Goal: Transaction & Acquisition: Purchase product/service

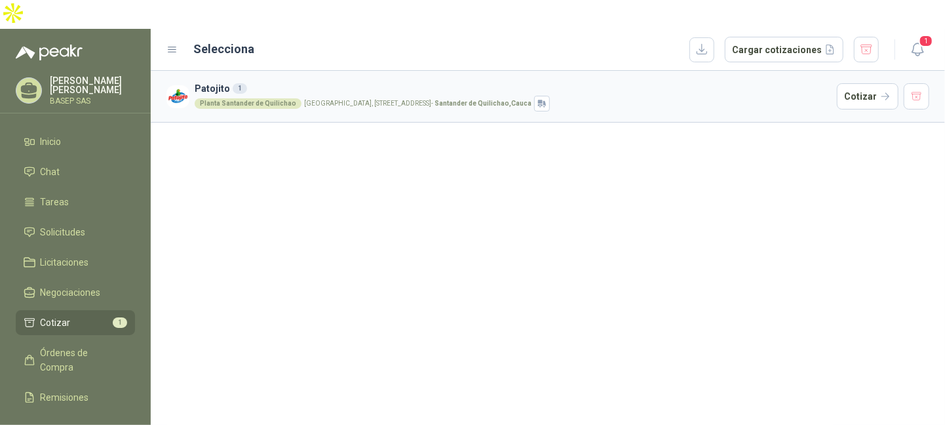
scroll to position [67, 0]
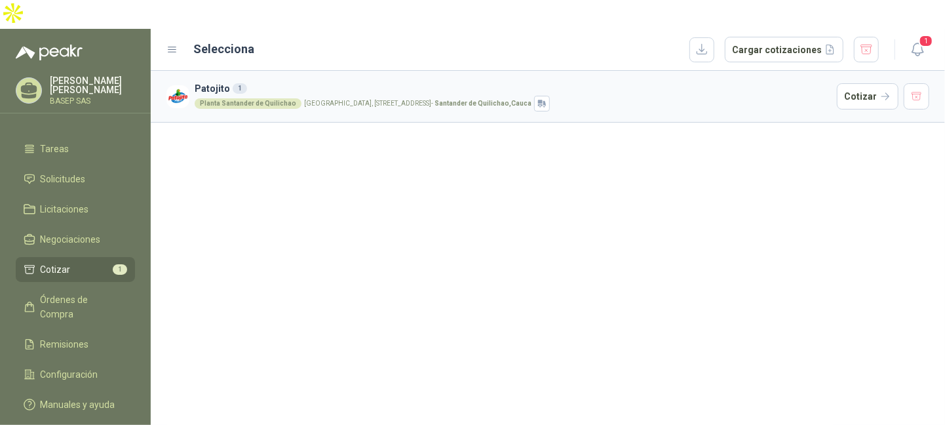
click at [87, 262] on li "Cotizar 1" at bounding box center [76, 269] width 104 height 14
click at [88, 172] on li "Solicitudes" at bounding box center [76, 179] width 104 height 14
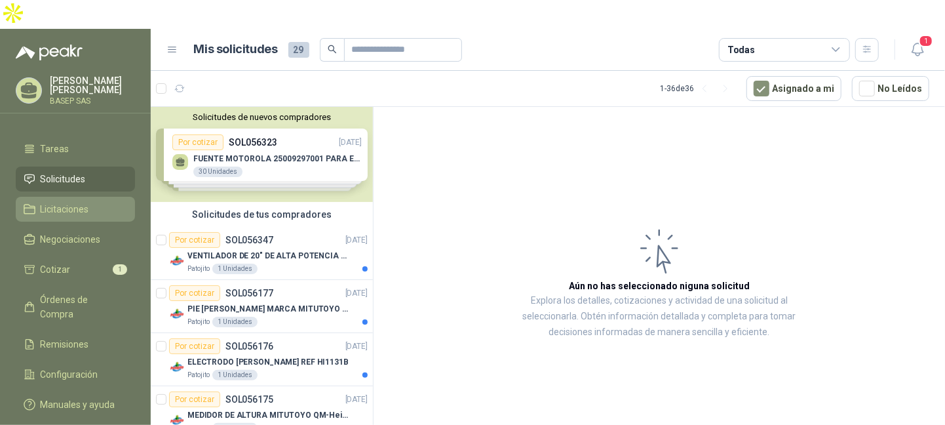
click at [76, 202] on span "Licitaciones" at bounding box center [65, 209] width 49 height 14
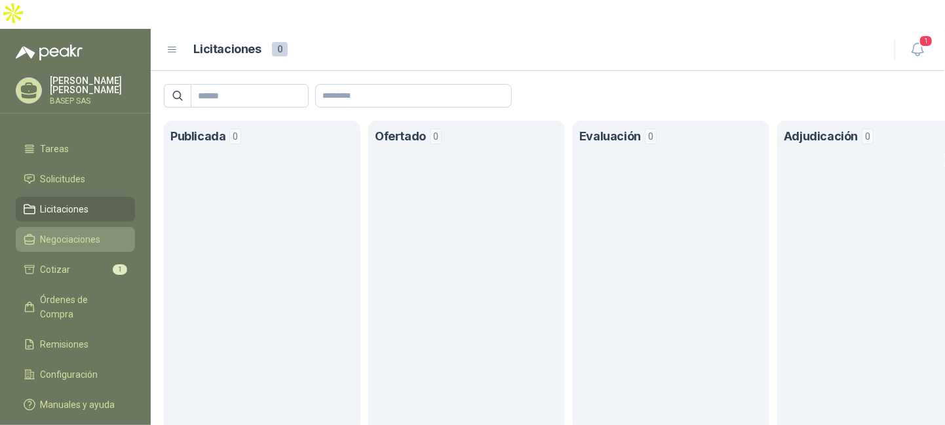
click at [76, 232] on span "Negociaciones" at bounding box center [71, 239] width 60 height 14
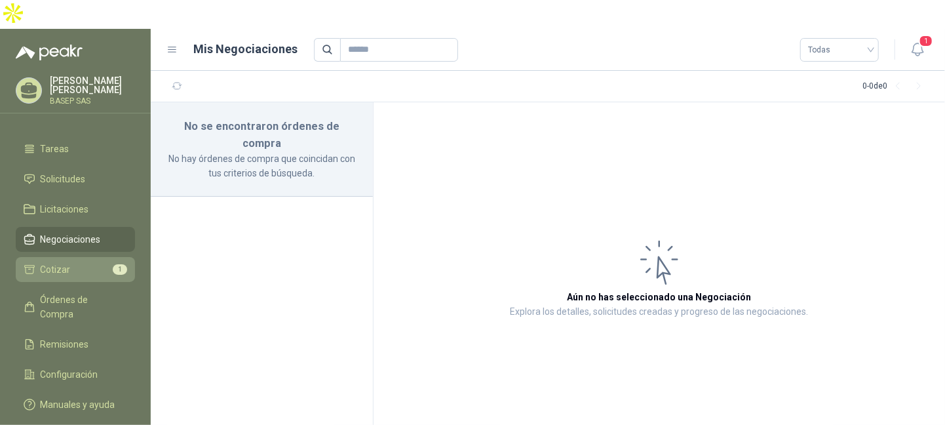
click at [66, 262] on span "Cotizar" at bounding box center [56, 269] width 30 height 14
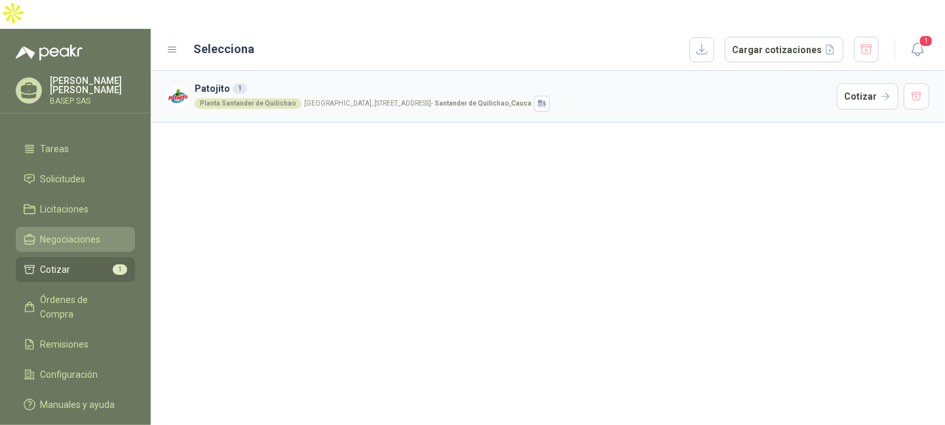
click at [93, 232] on span "Negociaciones" at bounding box center [71, 239] width 60 height 14
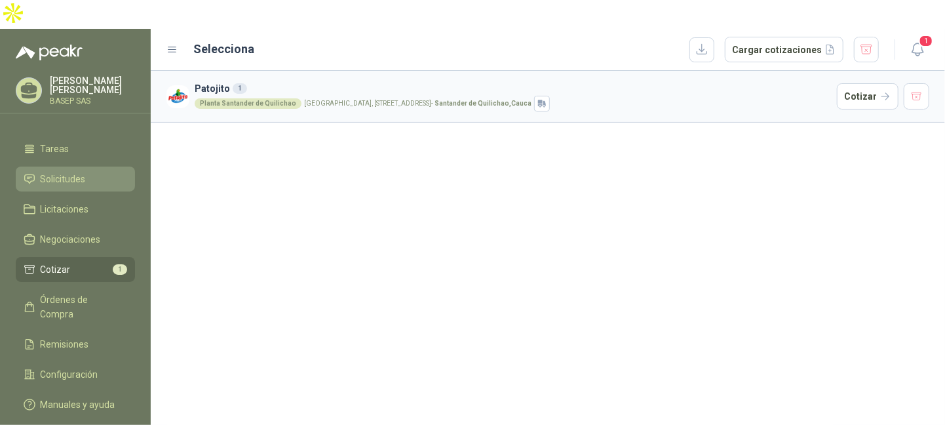
click at [72, 172] on span "Solicitudes" at bounding box center [63, 179] width 45 height 14
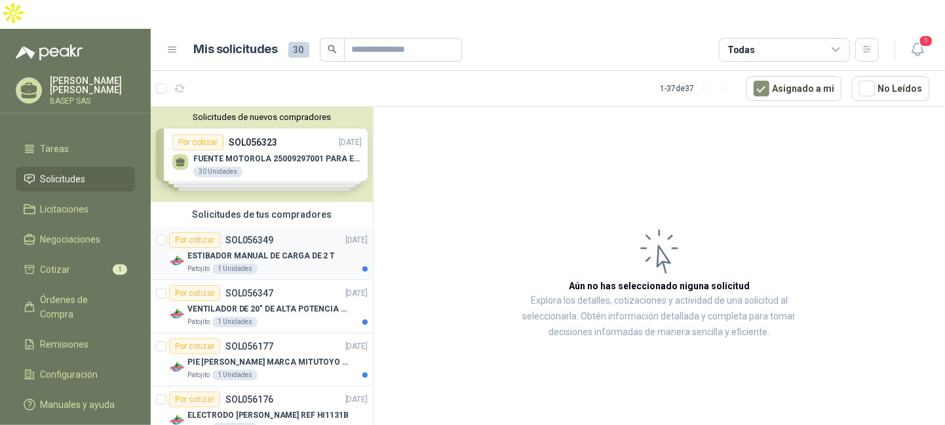
click at [294, 248] on div "ESTIBADOR MANUAL DE CARGA DE 2 T" at bounding box center [278, 256] width 180 height 16
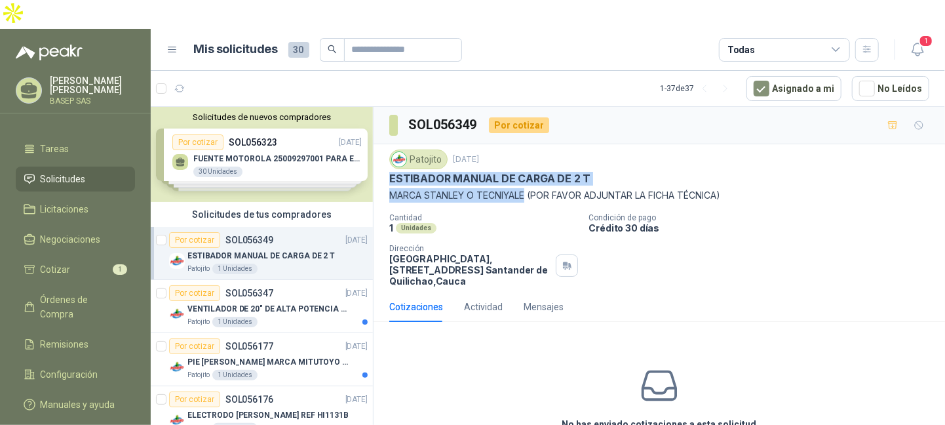
drag, startPoint x: 445, startPoint y: 152, endPoint x: 526, endPoint y: 165, distance: 82.2
click at [526, 165] on div "Patojito [DATE] ESTIBADOR MANUAL DE CARGA DE 2 T [PERSON_NAME] O TECNIYALE (POR…" at bounding box center [659, 175] width 540 height 53
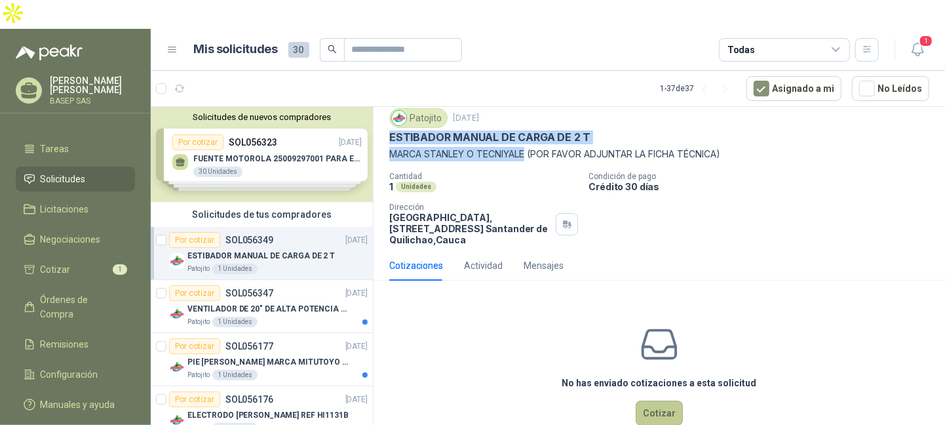
click at [663, 401] on button "Cotizar" at bounding box center [659, 413] width 47 height 25
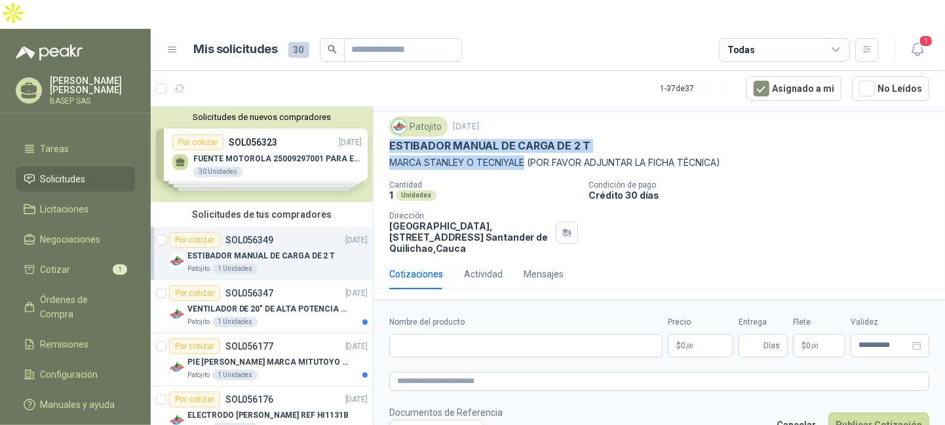
scroll to position [33, 0]
click at [567, 334] on input "Nombre del producto" at bounding box center [525, 346] width 273 height 24
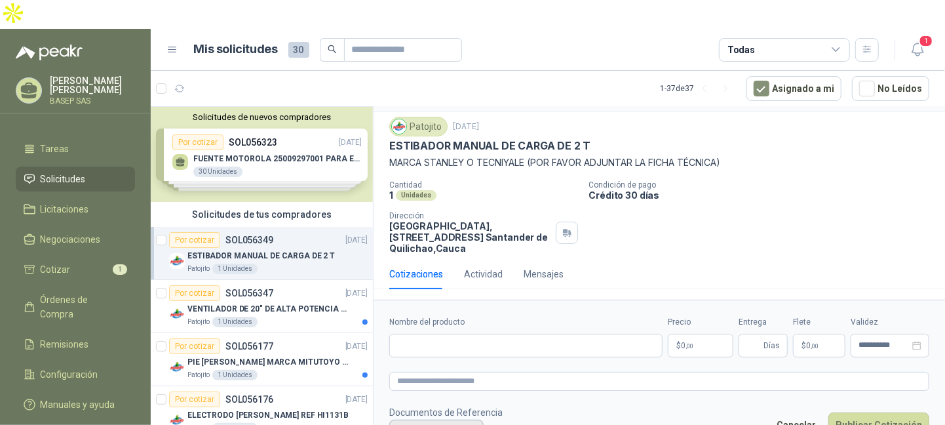
click at [427, 420] on button "Cargar archivo" at bounding box center [436, 432] width 94 height 24
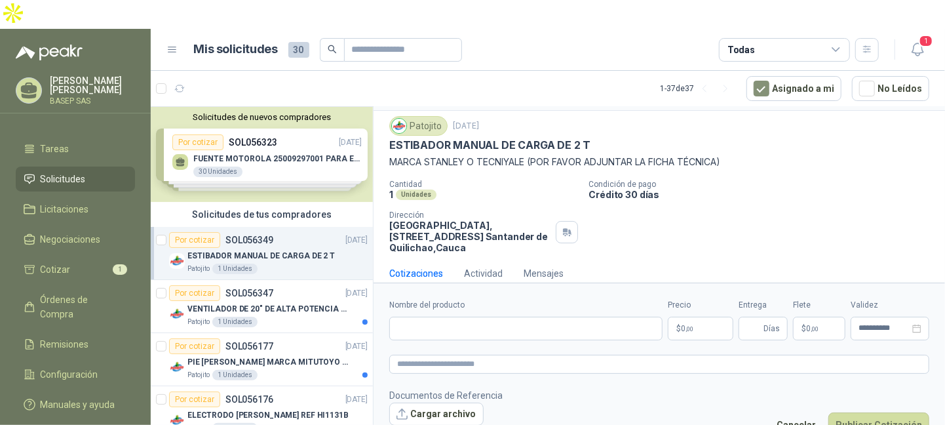
scroll to position [42, 0]
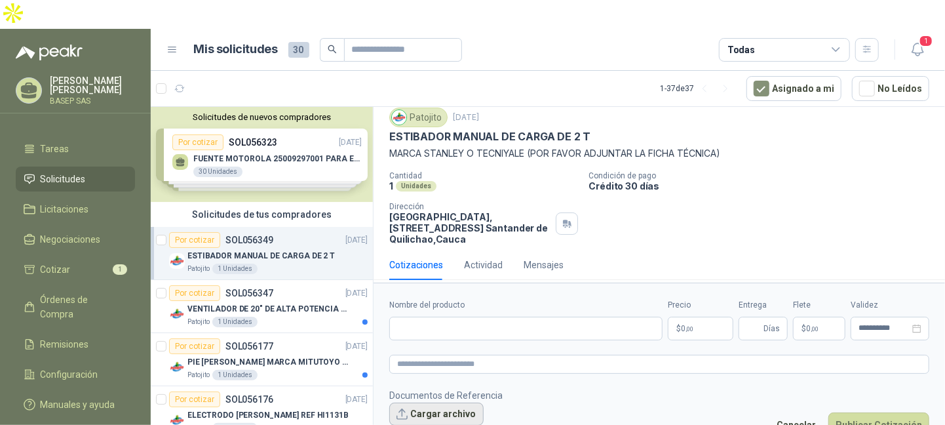
click at [449, 403] on button "Cargar archivo" at bounding box center [436, 415] width 94 height 24
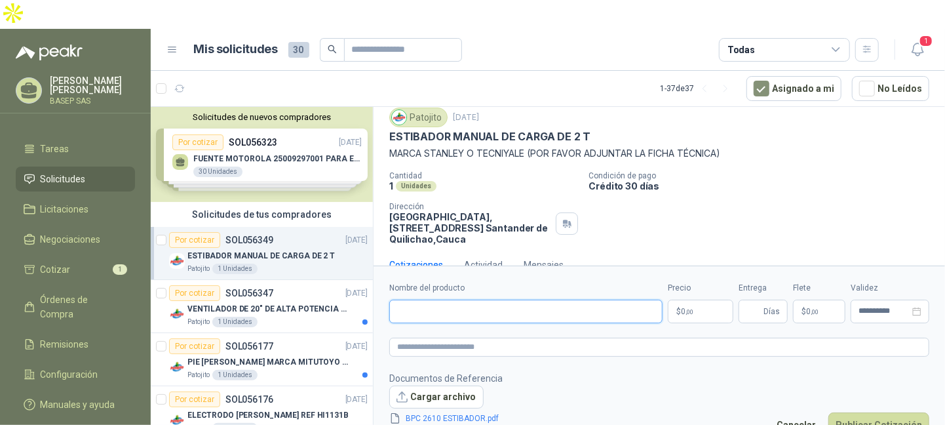
click at [631, 300] on input "Nombre del producto" at bounding box center [525, 312] width 273 height 24
paste input "**********"
type input "**********"
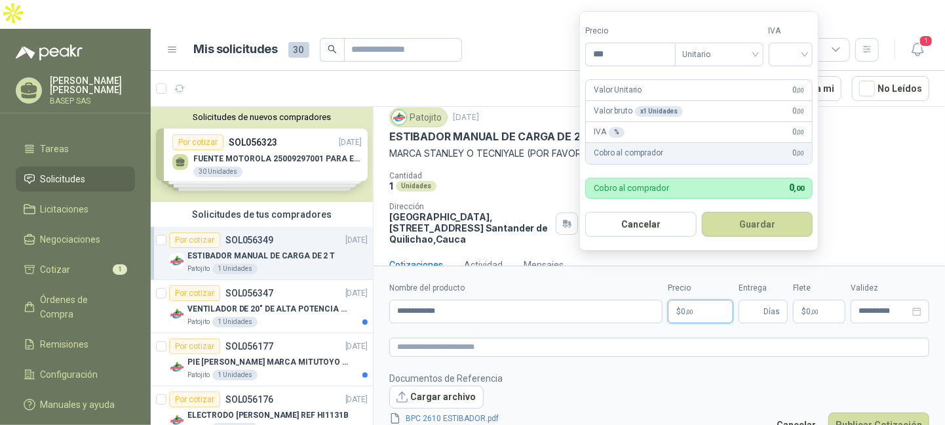
click at [711, 300] on p "$ 0 ,00" at bounding box center [701, 312] width 66 height 24
click at [640, 52] on input "***" at bounding box center [630, 54] width 89 height 22
type input "**********"
click at [787, 53] on input "search" at bounding box center [791, 53] width 29 height 20
click at [793, 81] on div "19%" at bounding box center [794, 81] width 24 height 14
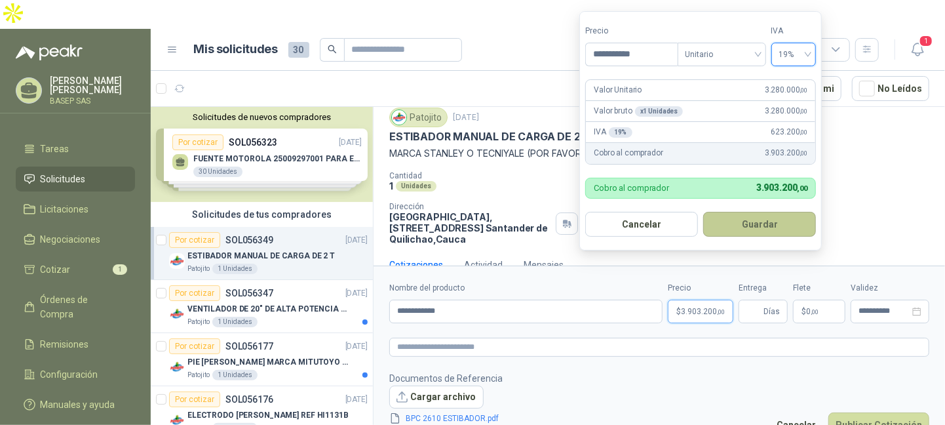
click at [707, 216] on button "Guardar" at bounding box center [759, 224] width 113 height 25
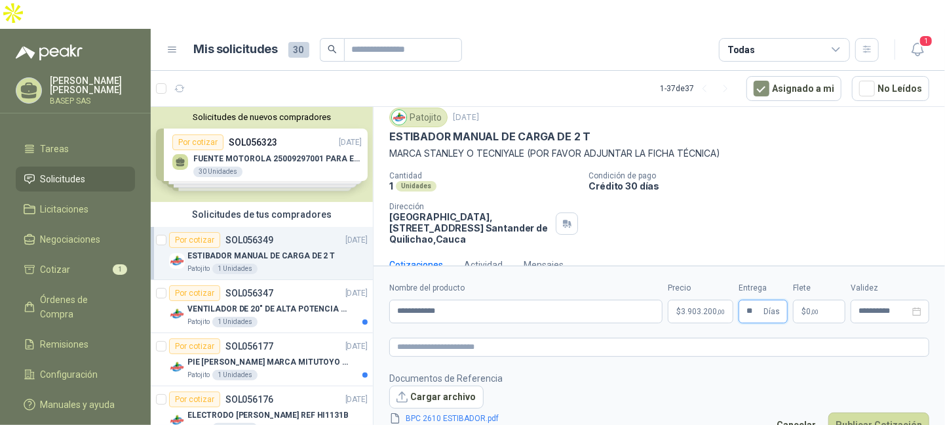
click at [727, 282] on div "**********" at bounding box center [659, 302] width 540 height 41
type input "*"
click at [918, 307] on icon "close-circle" at bounding box center [917, 311] width 9 height 9
type input "*"
click at [905, 307] on input at bounding box center [884, 311] width 51 height 9
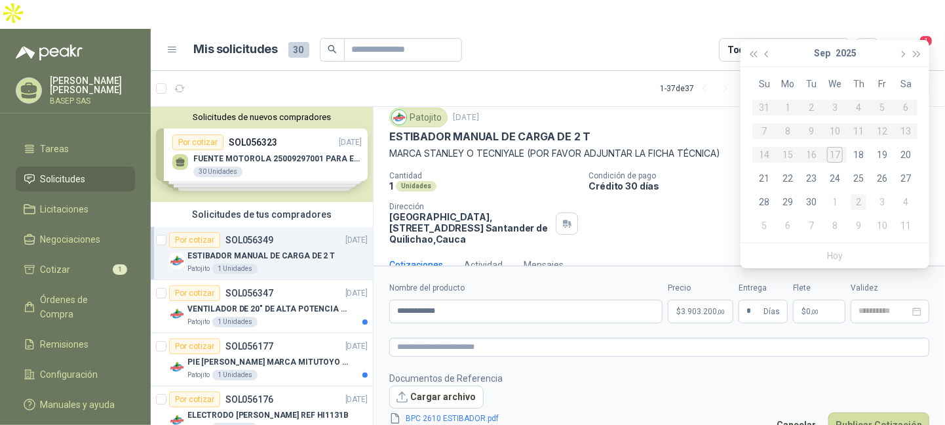
click at [856, 199] on div "2" at bounding box center [859, 202] width 16 height 16
type input "**********"
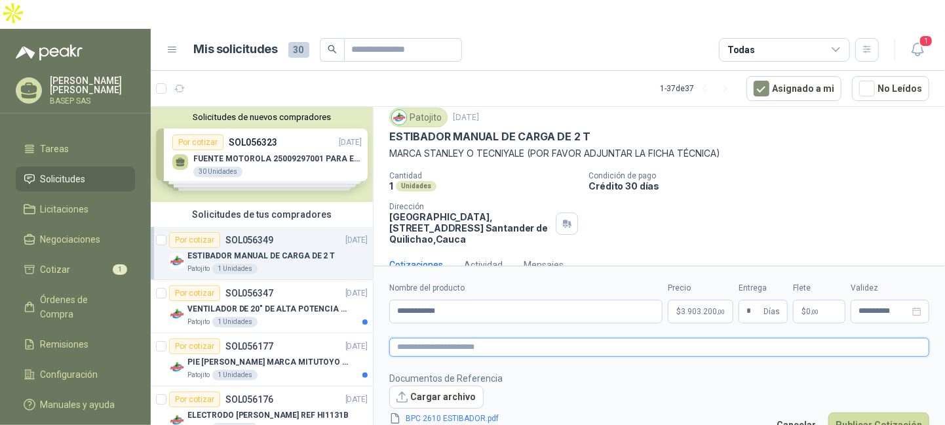
click at [562, 338] on textarea at bounding box center [659, 347] width 540 height 19
paste textarea "**********"
type textarea "**********"
click at [881, 412] on button "Publicar Cotización" at bounding box center [879, 424] width 101 height 25
click at [905, 300] on div "**********" at bounding box center [890, 312] width 79 height 24
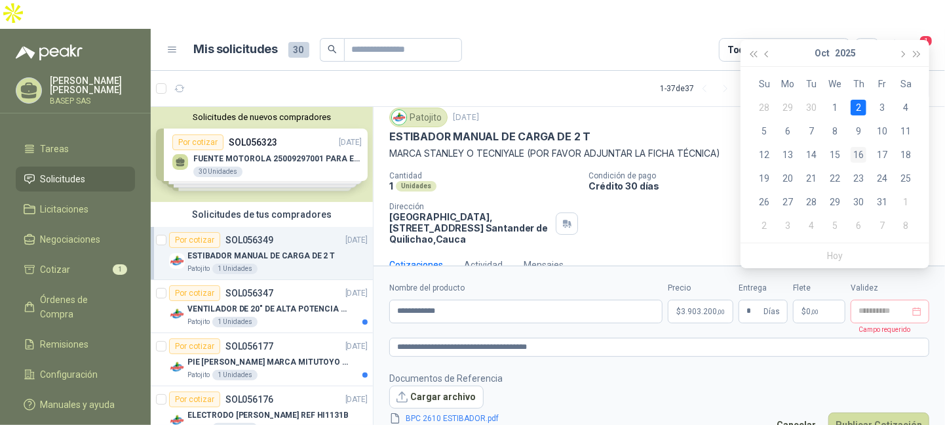
click at [857, 149] on div "16" at bounding box center [859, 155] width 16 height 16
type input "**********"
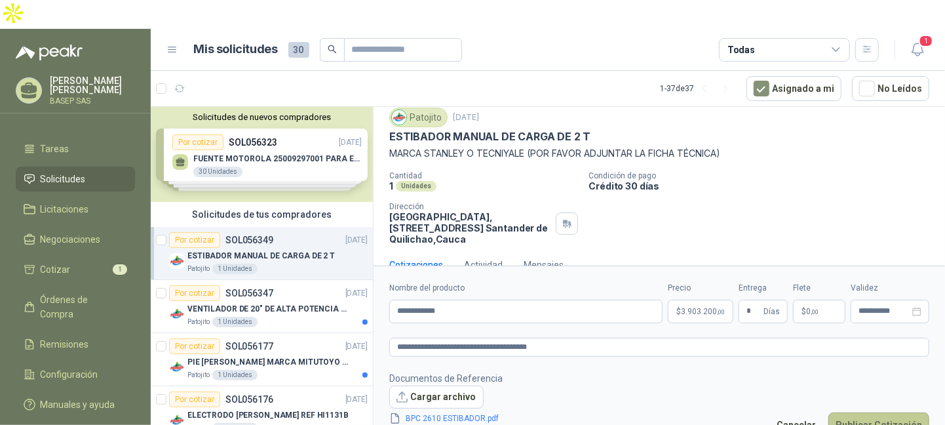
click at [893, 412] on button "Publicar Cotización" at bounding box center [879, 424] width 101 height 25
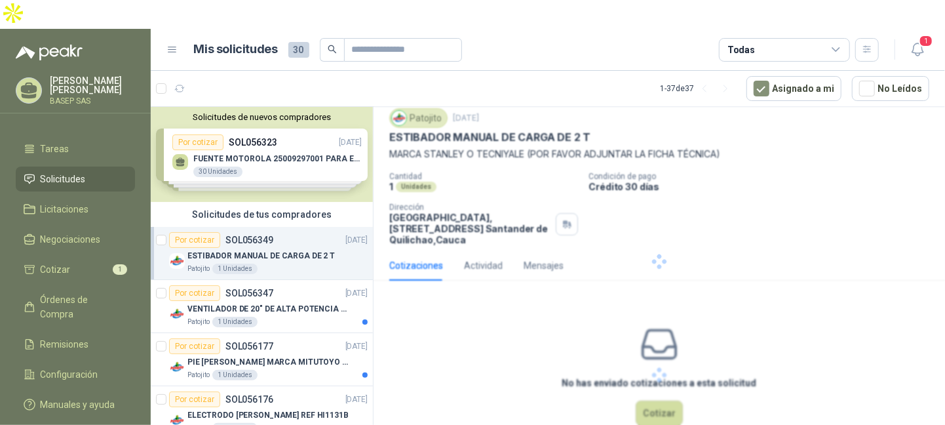
scroll to position [0, 0]
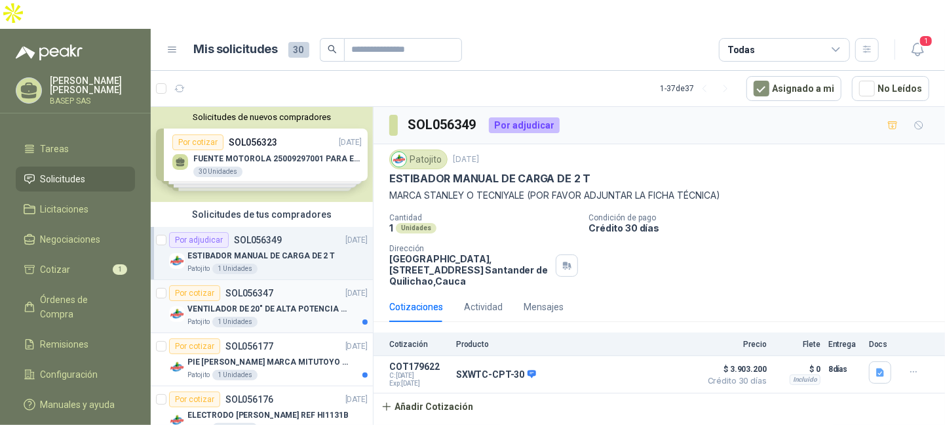
click at [299, 317] on div "Patojito 1 Unidades" at bounding box center [278, 322] width 180 height 10
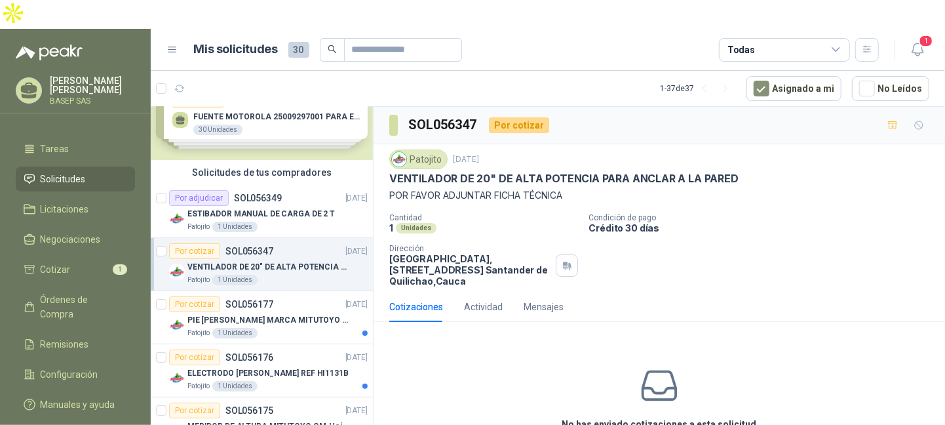
scroll to position [66, 0]
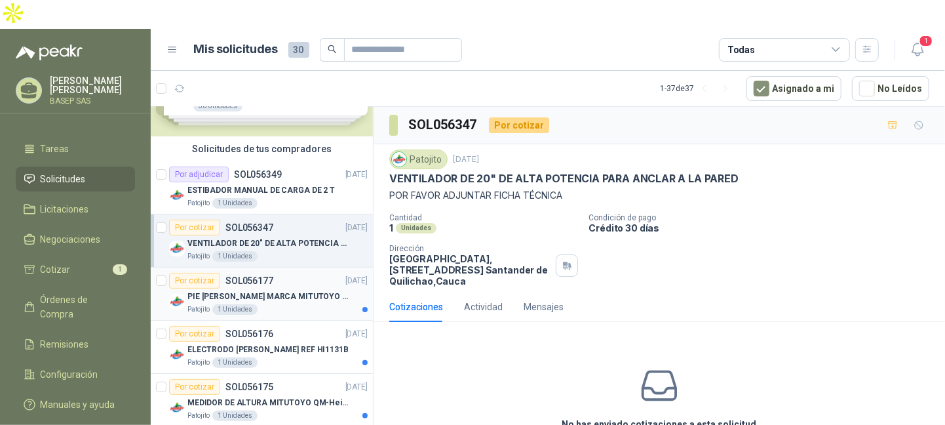
click at [300, 286] on article "Por cotizar SOL056177 [DATE] PIE [PERSON_NAME] MARCA MITUTOYO REF [PHONE_NUMBER…" at bounding box center [262, 293] width 222 height 53
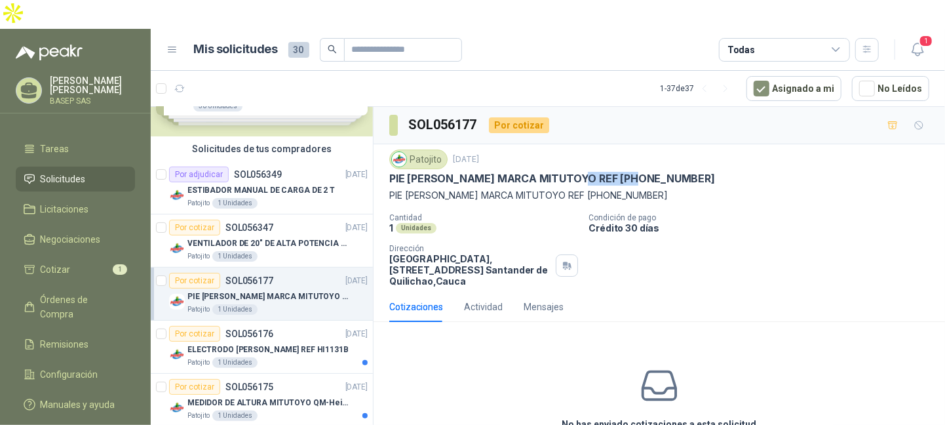
drag, startPoint x: 619, startPoint y: 148, endPoint x: 567, endPoint y: 147, distance: 51.8
click at [567, 172] on div "PIE [PERSON_NAME] MARCA MITUTOYO REF [PHONE_NUMBER]" at bounding box center [659, 179] width 540 height 14
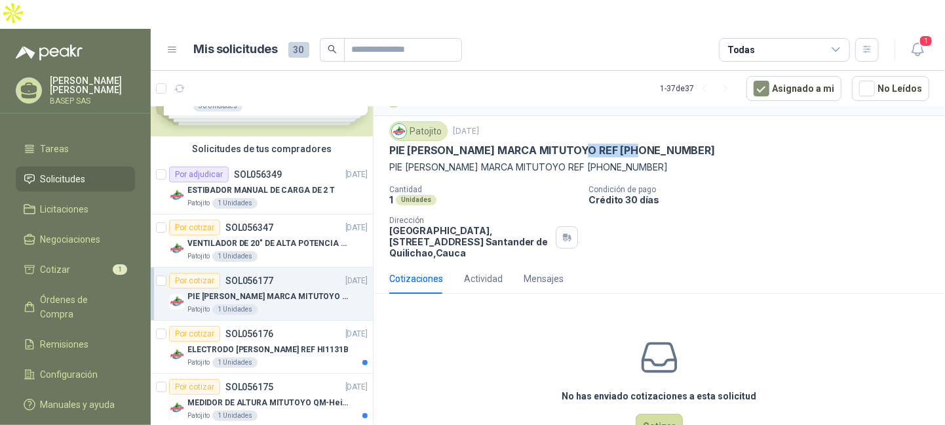
scroll to position [42, 0]
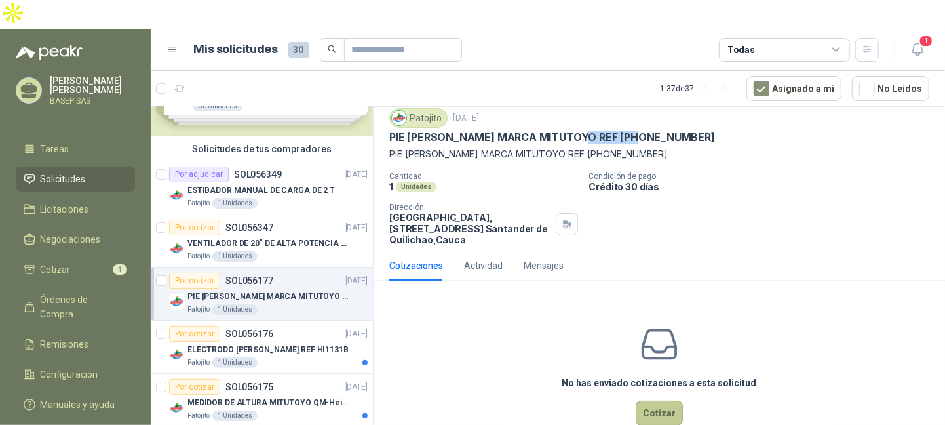
click at [649, 401] on button "Cotizar" at bounding box center [659, 413] width 47 height 25
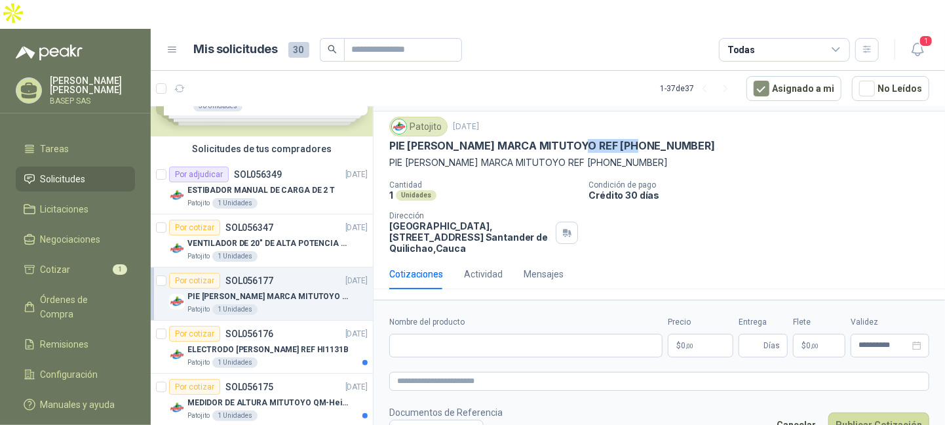
scroll to position [33, 0]
click at [556, 334] on input "Nombre del producto" at bounding box center [525, 346] width 273 height 24
paste input "**********"
type input "**********"
click at [714, 334] on p "$ 0 ,00" at bounding box center [701, 346] width 66 height 24
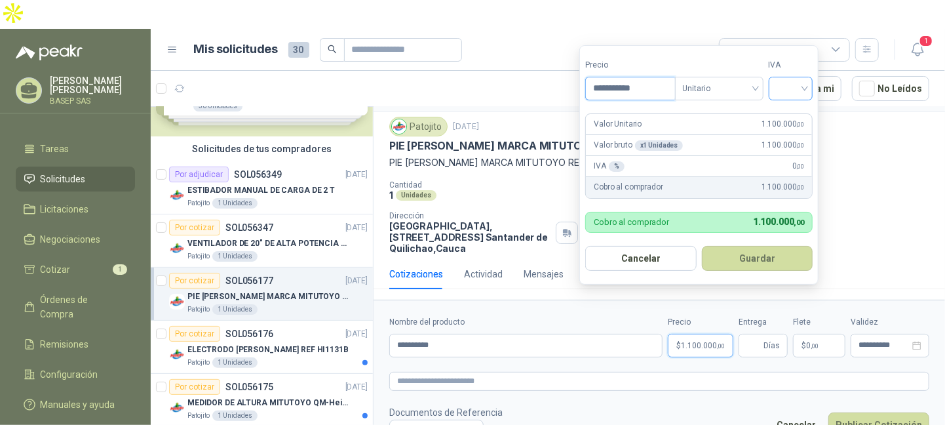
type input "**********"
click at [799, 87] on input "search" at bounding box center [791, 87] width 29 height 20
click at [791, 113] on div "19%" at bounding box center [794, 115] width 24 height 14
click at [763, 254] on button "Guardar" at bounding box center [759, 258] width 113 height 25
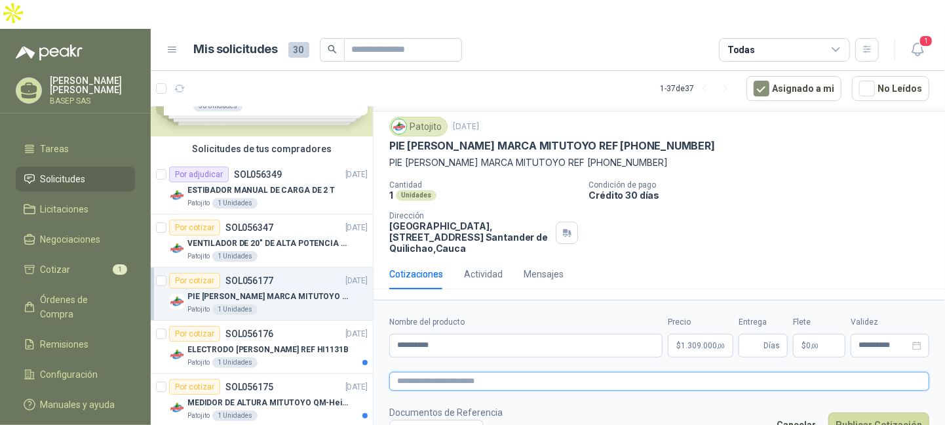
click at [490, 372] on textarea at bounding box center [659, 381] width 540 height 19
drag, startPoint x: 414, startPoint y: 117, endPoint x: 651, endPoint y: 112, distance: 236.7
click at [651, 139] on div "PIE [PERSON_NAME] MARCA MITUTOYO REF [PHONE_NUMBER]" at bounding box center [659, 146] width 540 height 14
copy p "PIE [PERSON_NAME] MARCA MITUTOYO REF [PHONE_NUMBER]"
click at [481, 361] on form "**********" at bounding box center [660, 379] width 572 height 159
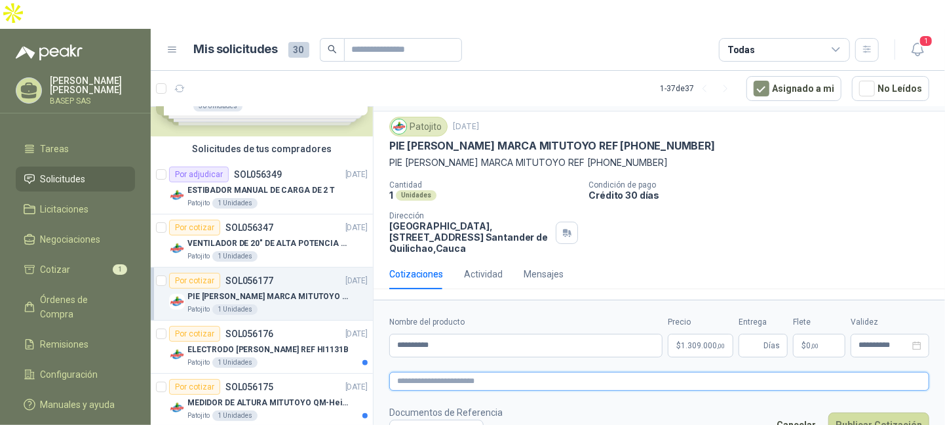
click at [478, 372] on textarea at bounding box center [659, 381] width 540 height 19
paste textarea "**********"
type textarea "**********"
click at [749, 334] on input "Entrega" at bounding box center [754, 345] width 14 height 22
type input "*"
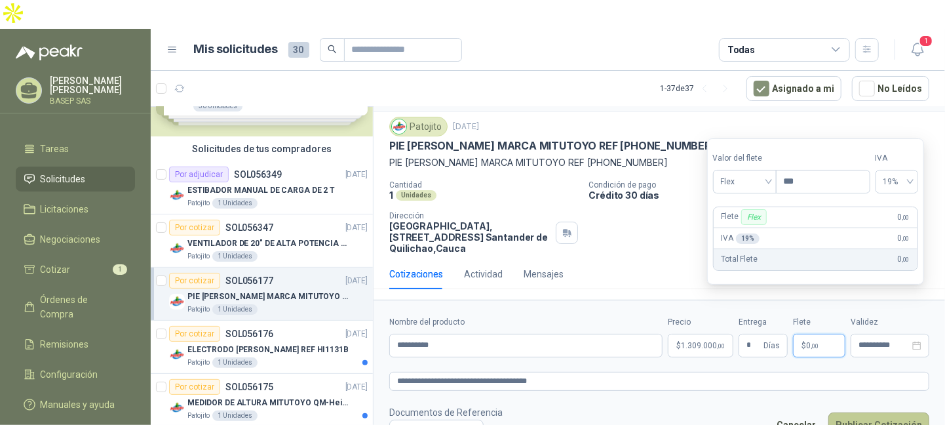
click at [888, 412] on button "Publicar Cotización" at bounding box center [879, 424] width 101 height 25
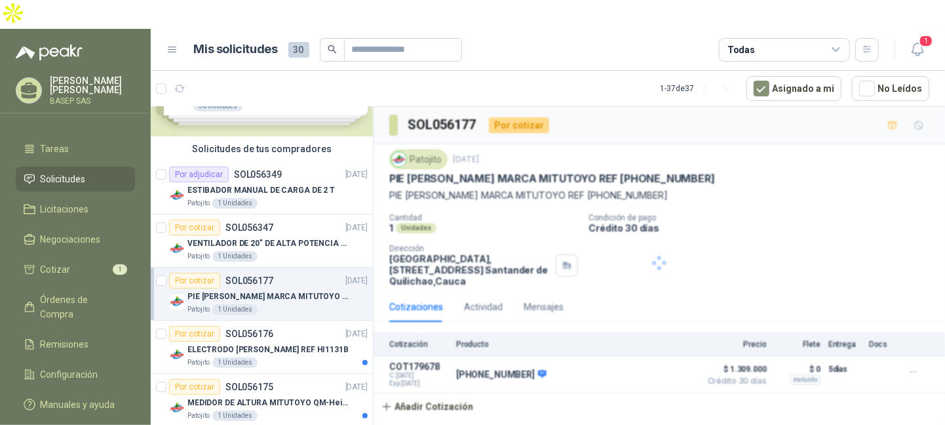
scroll to position [0, 0]
click at [309, 342] on div "ELECTRODO [PERSON_NAME] REF HI1131B" at bounding box center [278, 350] width 180 height 16
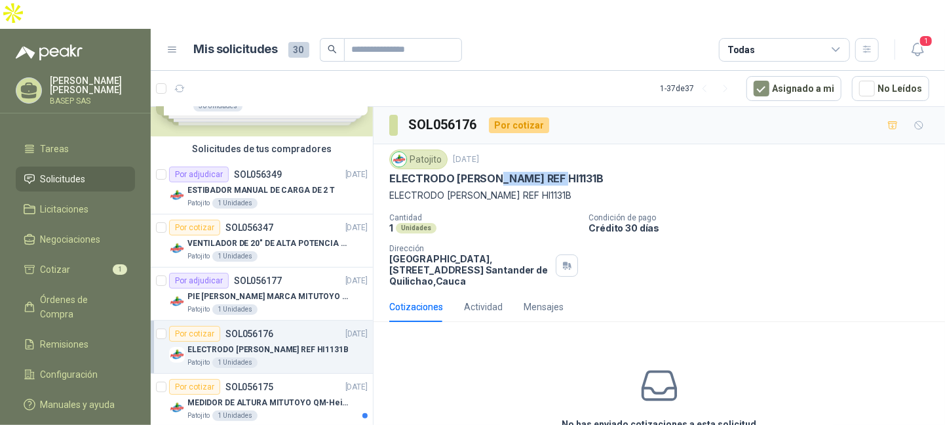
drag, startPoint x: 535, startPoint y: 146, endPoint x: 503, endPoint y: 146, distance: 32.1
click at [503, 172] on div "ELECTRODO [PERSON_NAME] REF HI1131B" at bounding box center [659, 179] width 540 height 14
click at [503, 172] on p "ELECTRODO [PERSON_NAME] REF HI1131B" at bounding box center [496, 179] width 214 height 14
click at [533, 172] on p "ELECTRODO [PERSON_NAME] REF HI1131B" at bounding box center [496, 179] width 214 height 14
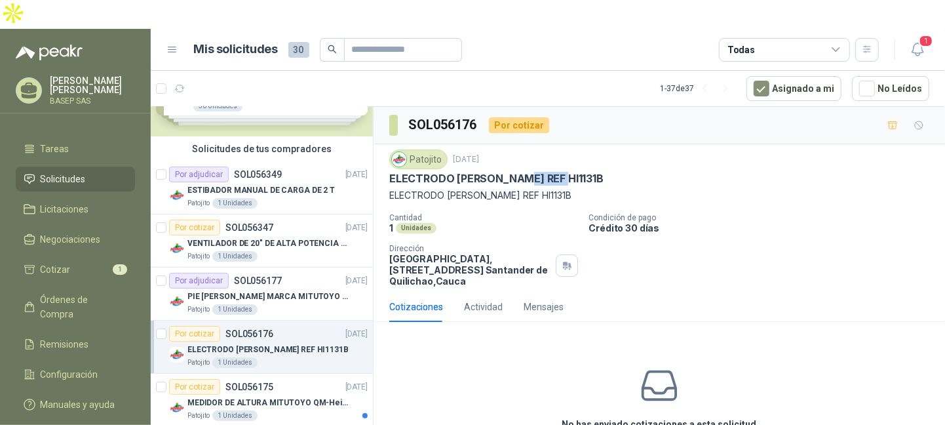
copy p "HI1131B"
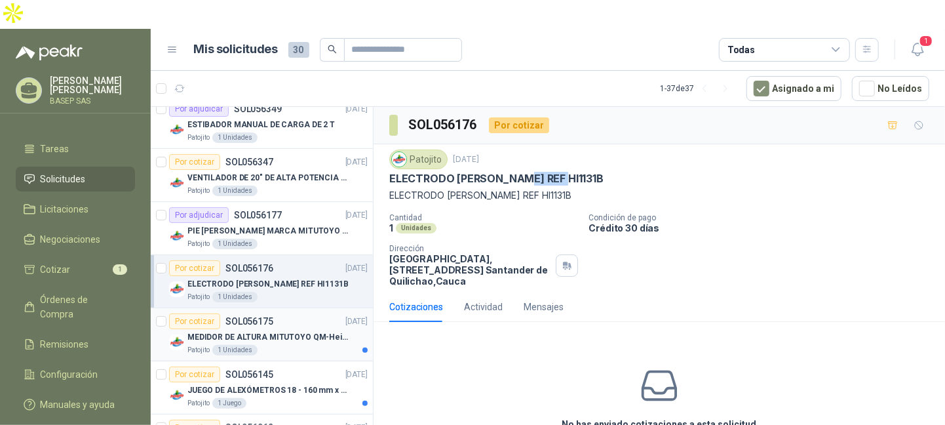
click at [283, 331] on p "MEDIDOR DE ALTURA MITUTOYO QM-Height 518-245" at bounding box center [269, 337] width 163 height 12
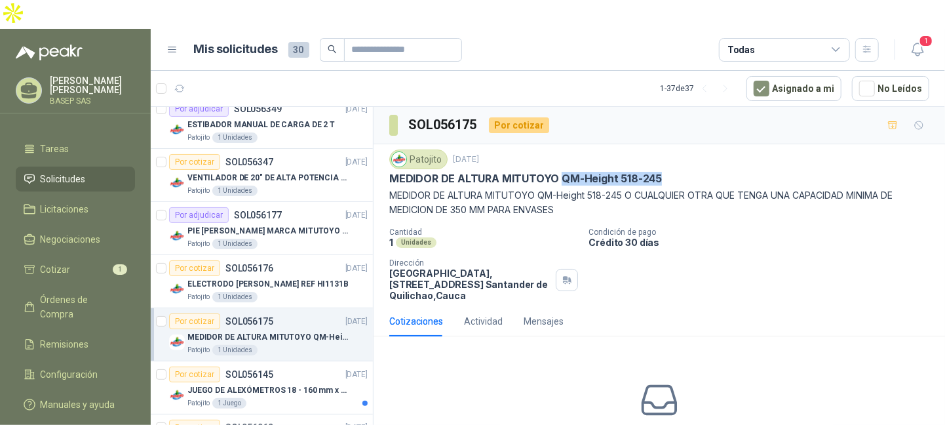
drag, startPoint x: 631, startPoint y: 149, endPoint x: 561, endPoint y: 149, distance: 70.8
click at [561, 172] on div "MEDIDOR DE ALTURA MITUTOYO QM-Height 518-245" at bounding box center [659, 179] width 540 height 14
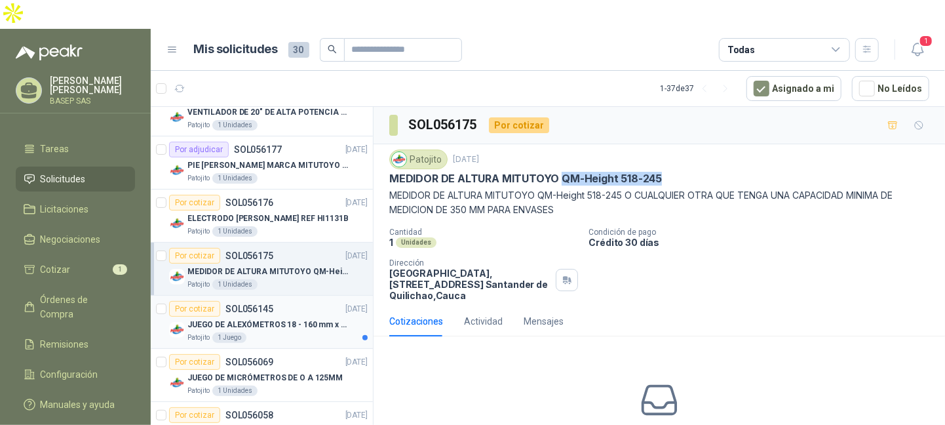
click at [295, 332] on div "Patojito 1 Juego" at bounding box center [278, 337] width 180 height 10
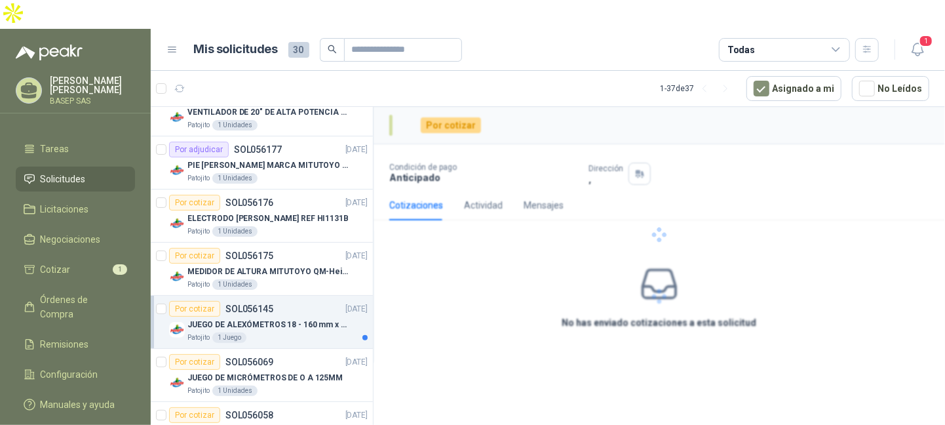
scroll to position [262, 0]
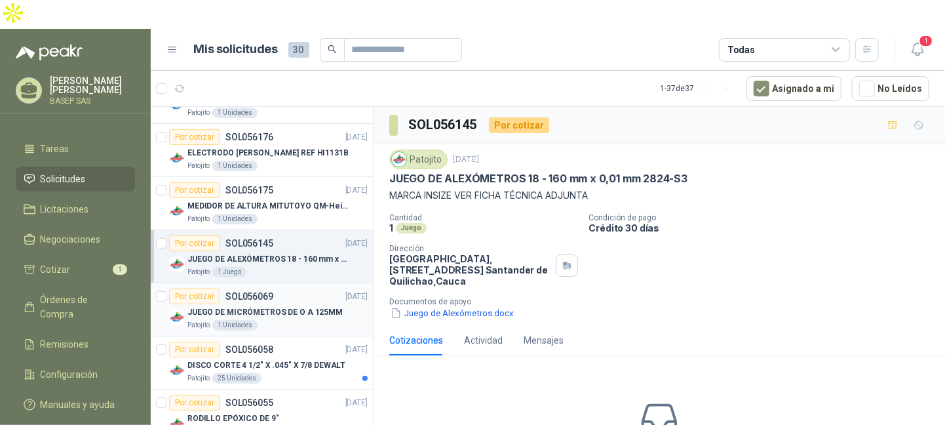
click at [292, 320] on div "Patojito 1 Unidades" at bounding box center [278, 325] width 180 height 10
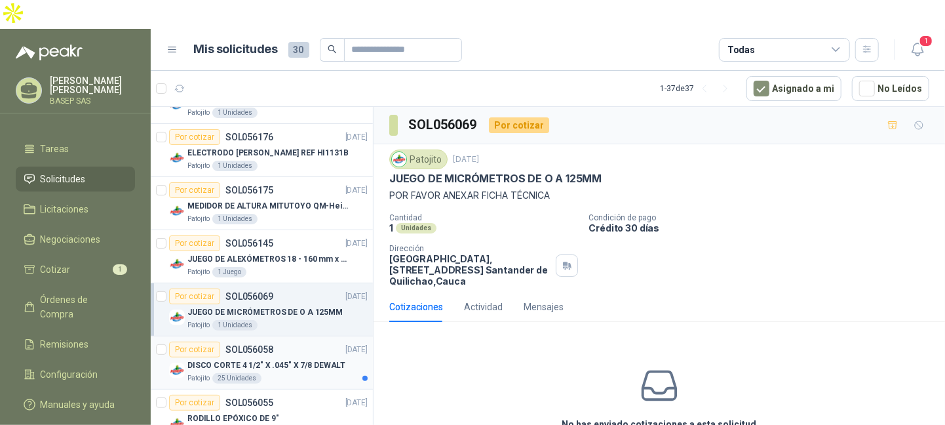
click at [290, 357] on div "DISCO CORTE 4 1/2" X .045" X 7/8 DEWALT" at bounding box center [278, 365] width 180 height 16
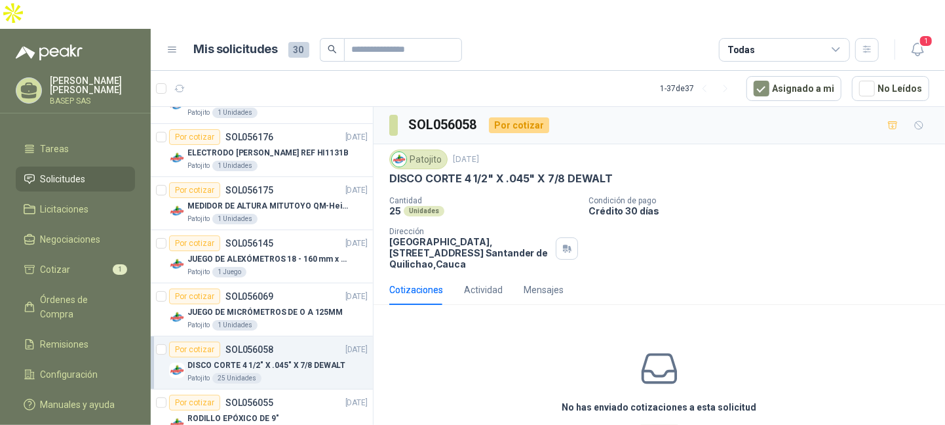
scroll to position [328, 0]
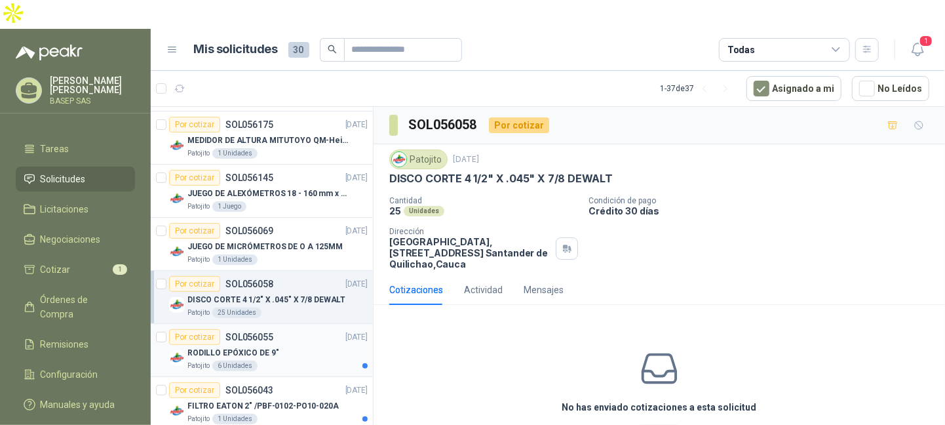
click at [314, 345] on div "RODILLO EPÓXICO DE 9"" at bounding box center [278, 353] width 180 height 16
click at [337, 398] on div "FILTRO EATON 2" /PBF-0102-PO10-020A" at bounding box center [278, 406] width 180 height 16
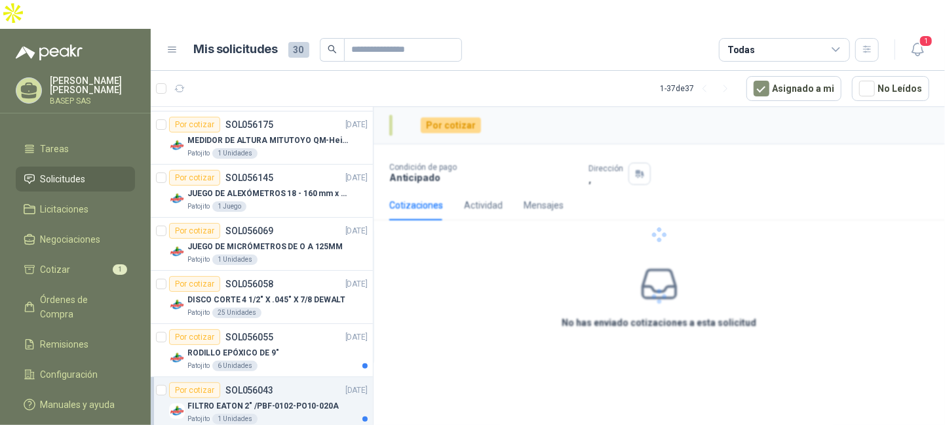
scroll to position [459, 0]
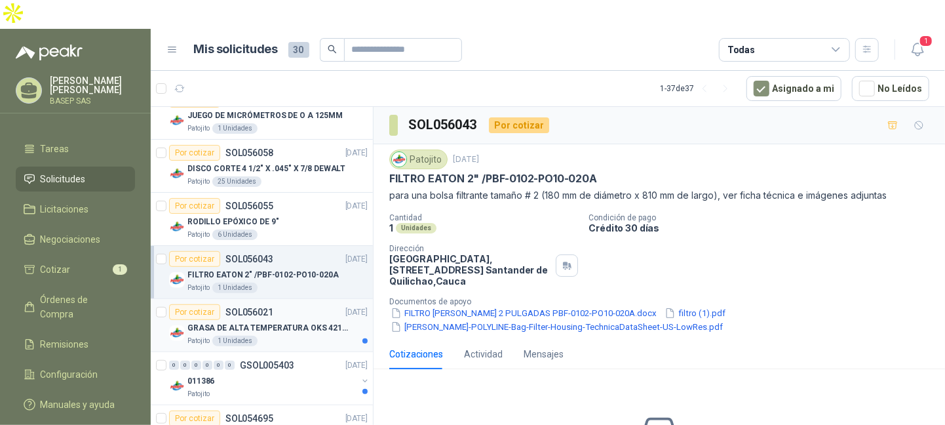
click at [305, 322] on p "GRASA DE ALTA TEMPERATURA OKS 4210 X 5 KG" at bounding box center [269, 328] width 163 height 12
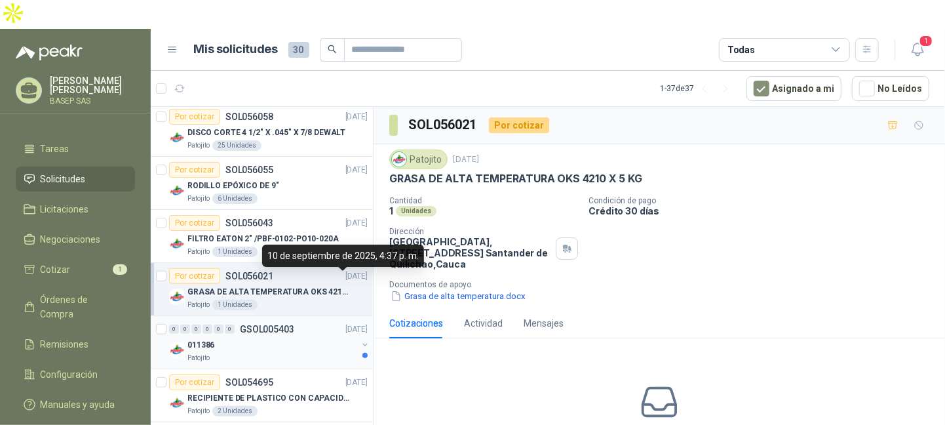
scroll to position [525, 0]
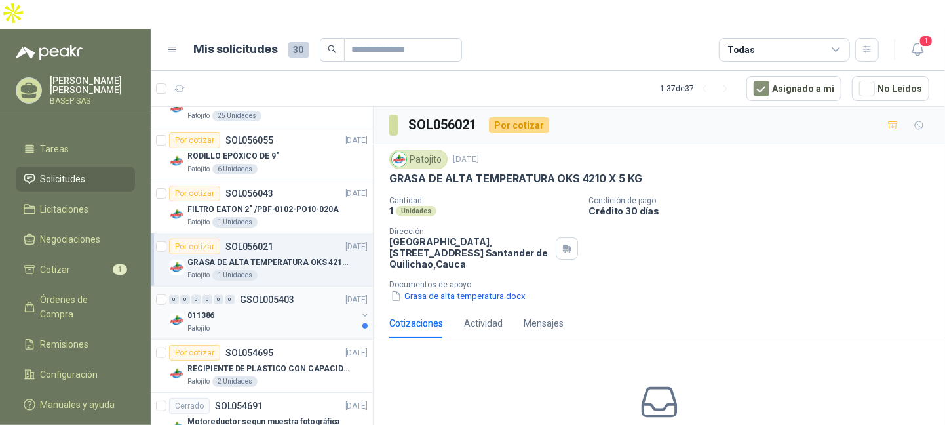
click at [328, 363] on p "RECIPIENTE DE PLASTICO CON CAPACIDAD DE 1.8 LT PARA LA EXTRACCIÓN MANUAL DE LIQ…" at bounding box center [269, 369] width 163 height 12
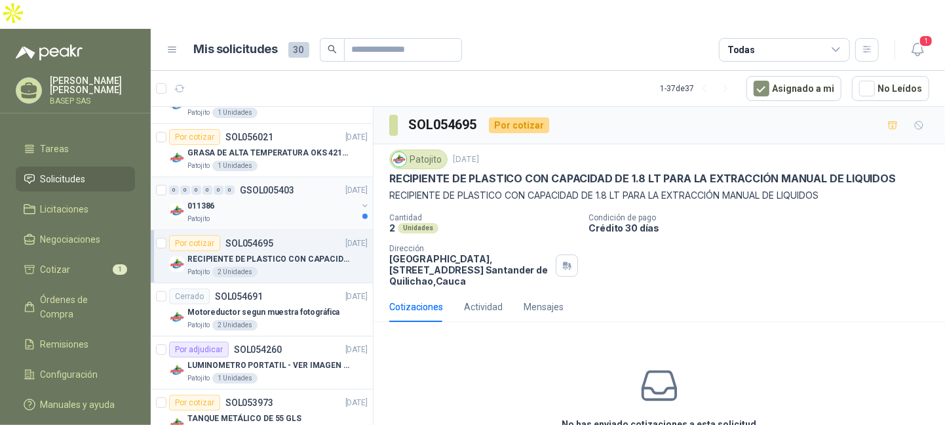
scroll to position [656, 0]
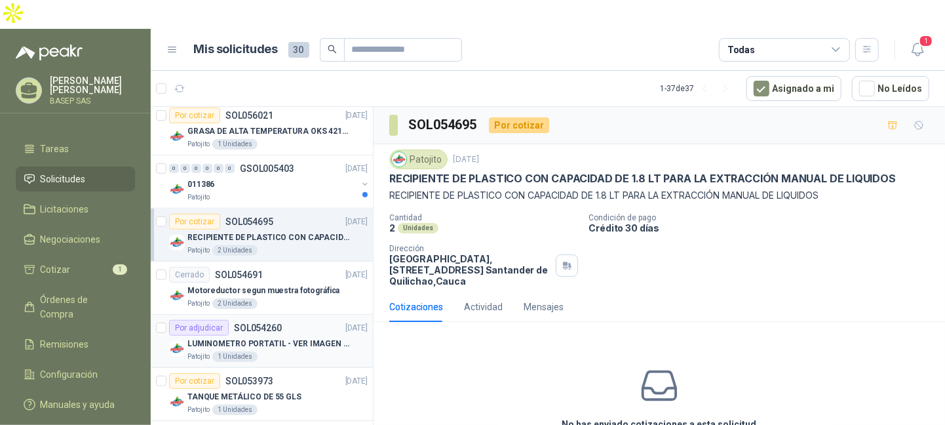
click at [325, 351] on div "Patojito 1 Unidades" at bounding box center [278, 356] width 180 height 10
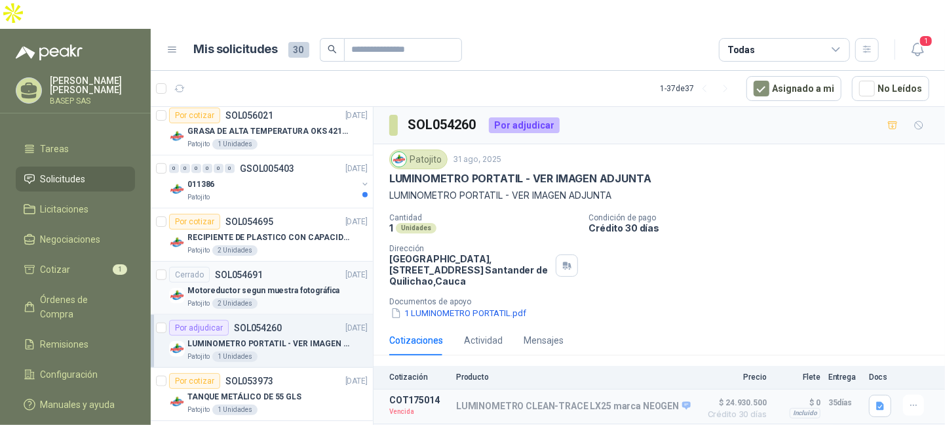
click at [304, 285] on p "Motoreductor segun muestra fotográfica" at bounding box center [264, 291] width 152 height 12
